Goal: Information Seeking & Learning: Learn about a topic

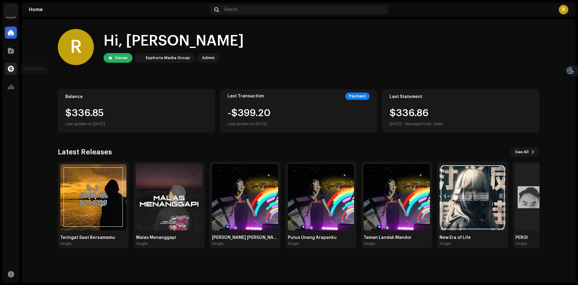
click at [12, 67] on span at bounding box center [11, 68] width 6 height 5
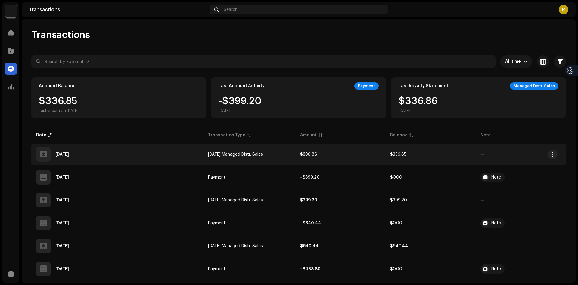
click at [89, 157] on div "[DATE]" at bounding box center [117, 154] width 162 height 14
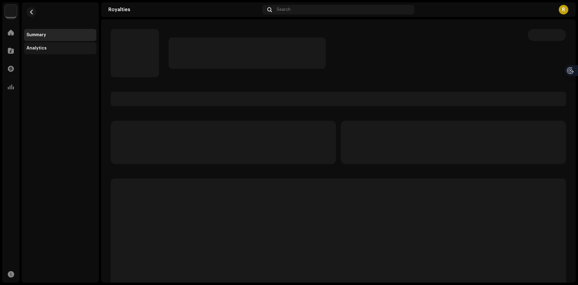
click at [41, 49] on div "Analytics" at bounding box center [37, 48] width 20 height 5
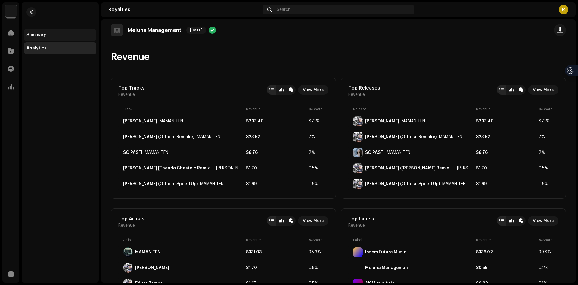
click at [65, 36] on div "Summary" at bounding box center [60, 35] width 67 height 5
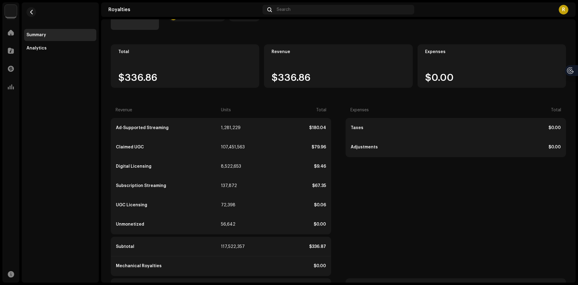
scroll to position [60, 0]
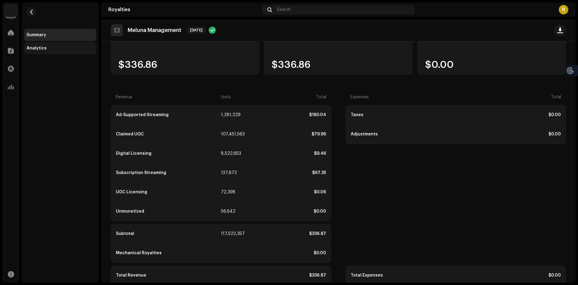
click at [57, 47] on div "Analytics" at bounding box center [60, 48] width 67 height 5
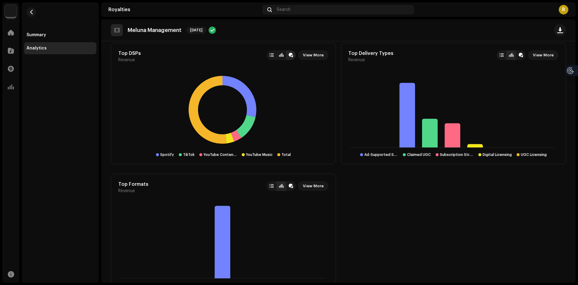
scroll to position [318, 0]
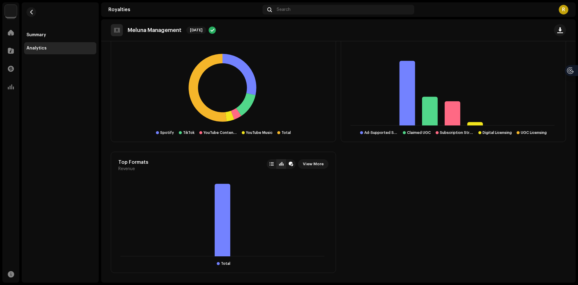
click at [282, 133] on div "Total" at bounding box center [286, 132] width 9 height 5
click at [278, 132] on div at bounding box center [278, 132] width 3 height 3
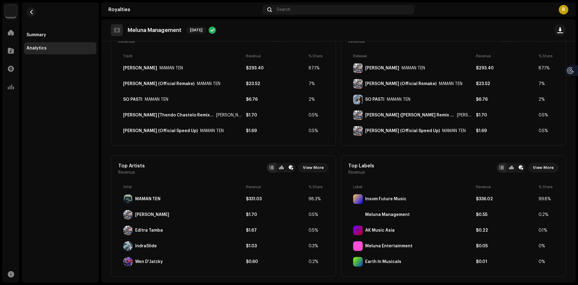
scroll to position [60, 0]
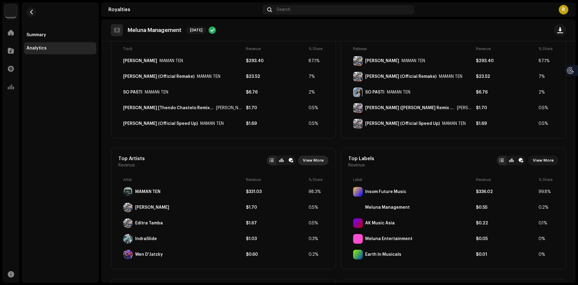
click at [311, 162] on span "View More" at bounding box center [313, 160] width 21 height 12
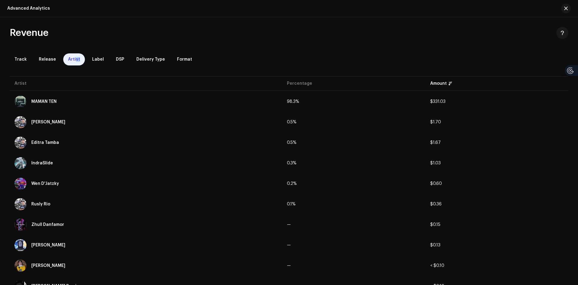
drag, startPoint x: 73, startPoint y: 55, endPoint x: 76, endPoint y: 57, distance: 3.9
click at [76, 57] on div "Artist" at bounding box center [74, 59] width 22 height 12
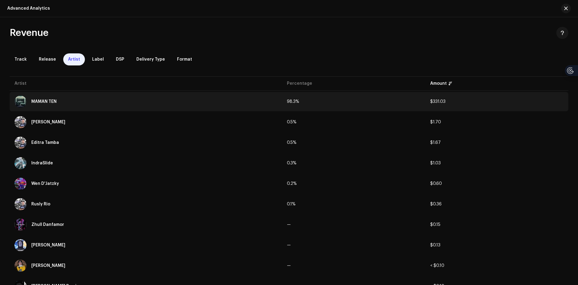
click at [129, 106] on div "MAMAN TEN" at bounding box center [145, 101] width 263 height 12
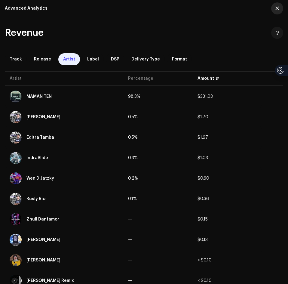
click at [279, 5] on button "button" at bounding box center [278, 8] width 12 height 12
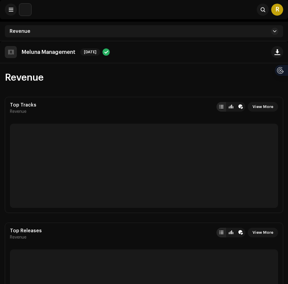
click at [20, 30] on span "Revenue" at bounding box center [20, 31] width 21 height 5
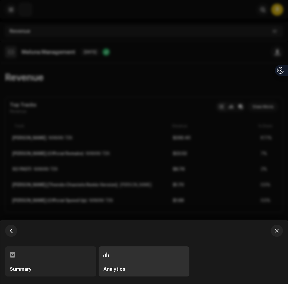
click at [35, 51] on div at bounding box center [144, 142] width 288 height 284
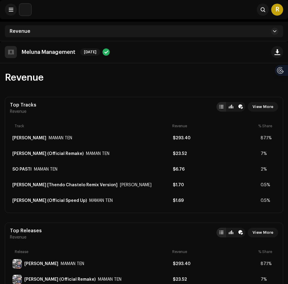
click at [25, 27] on div "Revenue" at bounding box center [144, 31] width 279 height 12
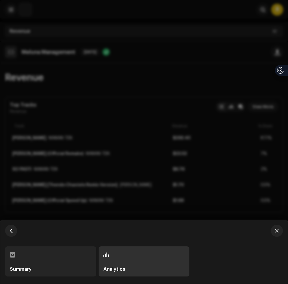
click at [39, 251] on div "Summary" at bounding box center [50, 262] width 91 height 30
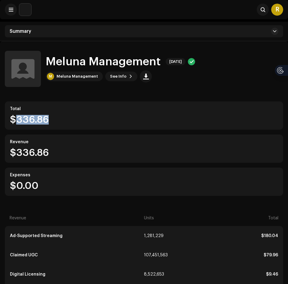
drag, startPoint x: 17, startPoint y: 120, endPoint x: 57, endPoint y: 121, distance: 40.4
click at [57, 121] on div "$336.86" at bounding box center [144, 120] width 269 height 10
